Goal: Task Accomplishment & Management: Use online tool/utility

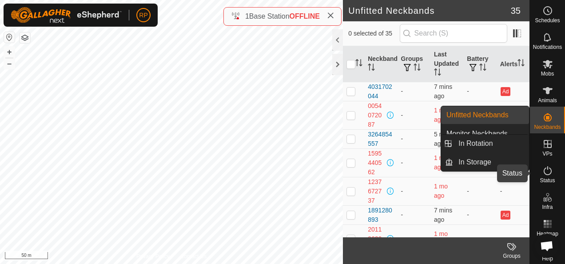
click at [544, 173] on icon at bounding box center [548, 170] width 11 height 11
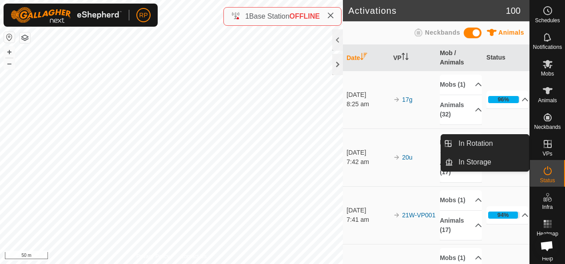
click at [544, 144] on icon at bounding box center [548, 144] width 8 height 8
click at [475, 141] on link "In Rotation" at bounding box center [491, 144] width 76 height 18
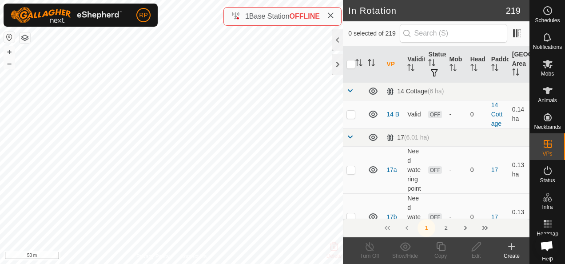
checkbox input "true"
checkbox input "false"
checkbox input "true"
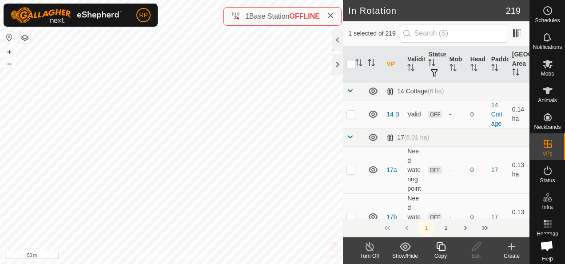
click at [442, 245] on icon at bounding box center [441, 246] width 11 height 11
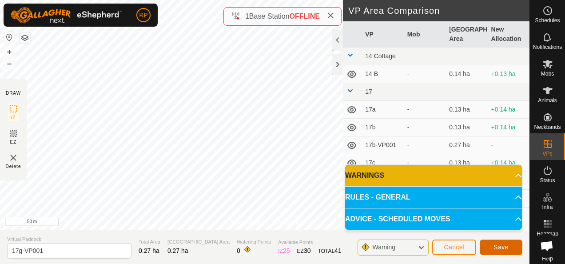
click at [495, 247] on span "Save" at bounding box center [501, 247] width 15 height 7
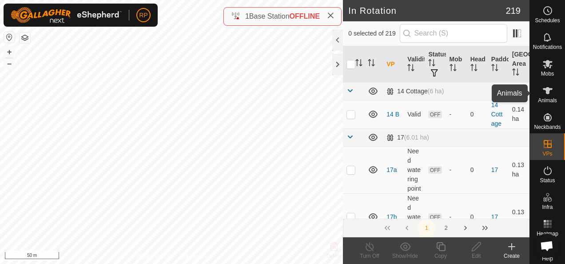
click at [544, 62] on icon at bounding box center [548, 64] width 10 height 8
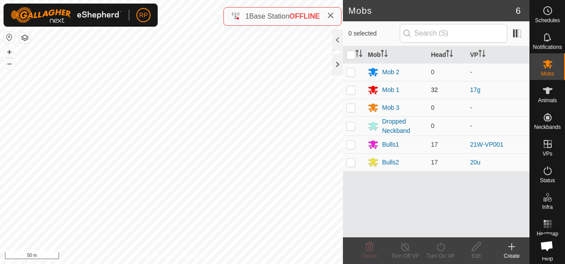
click at [351, 91] on p-checkbox at bounding box center [351, 89] width 9 height 7
checkbox input "true"
click at [441, 248] on icon at bounding box center [441, 246] width 11 height 11
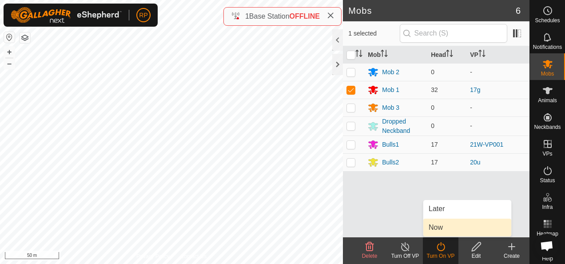
click at [436, 232] on link "Now" at bounding box center [468, 228] width 88 height 18
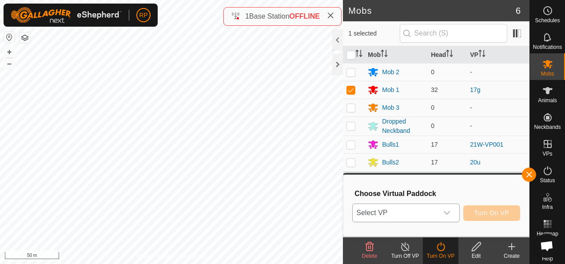
click at [410, 212] on span "Select VP" at bounding box center [395, 213] width 85 height 18
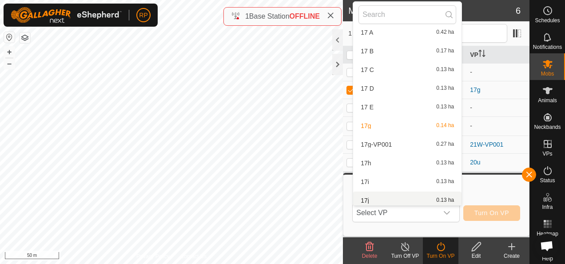
scroll to position [1034, 0]
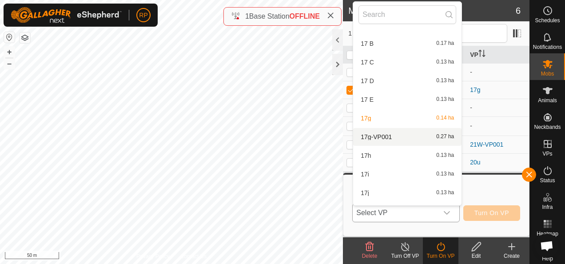
click at [380, 137] on li "17g-VP001 0.27 ha" at bounding box center [407, 137] width 108 height 18
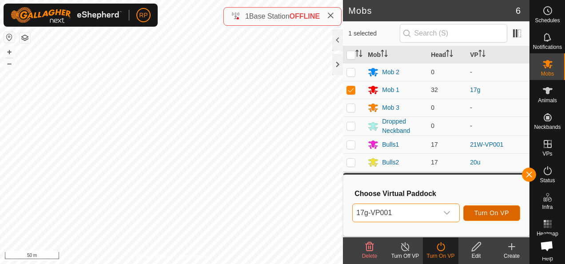
click at [486, 216] on span "Turn On VP" at bounding box center [492, 212] width 35 height 7
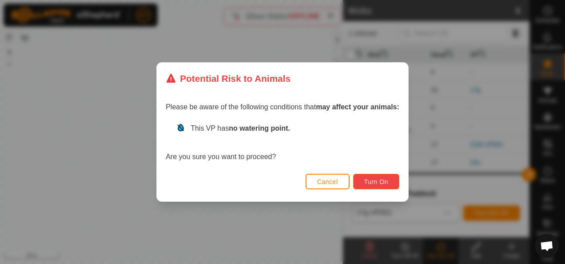
click at [378, 183] on span "Turn On" at bounding box center [376, 181] width 24 height 7
